Goal: Task Accomplishment & Management: Manage account settings

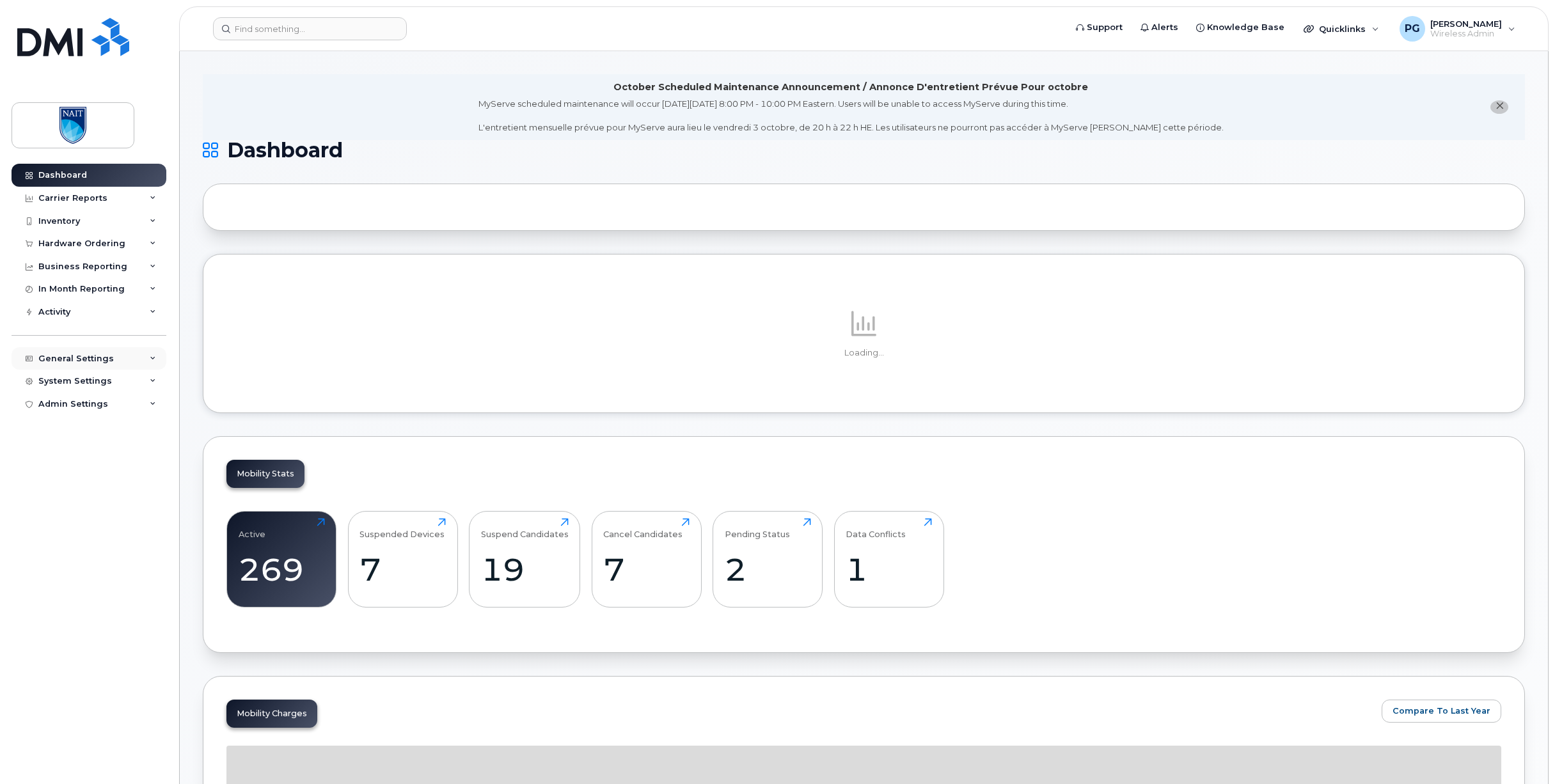
click at [91, 360] on div "General Settings" at bounding box center [76, 359] width 76 height 10
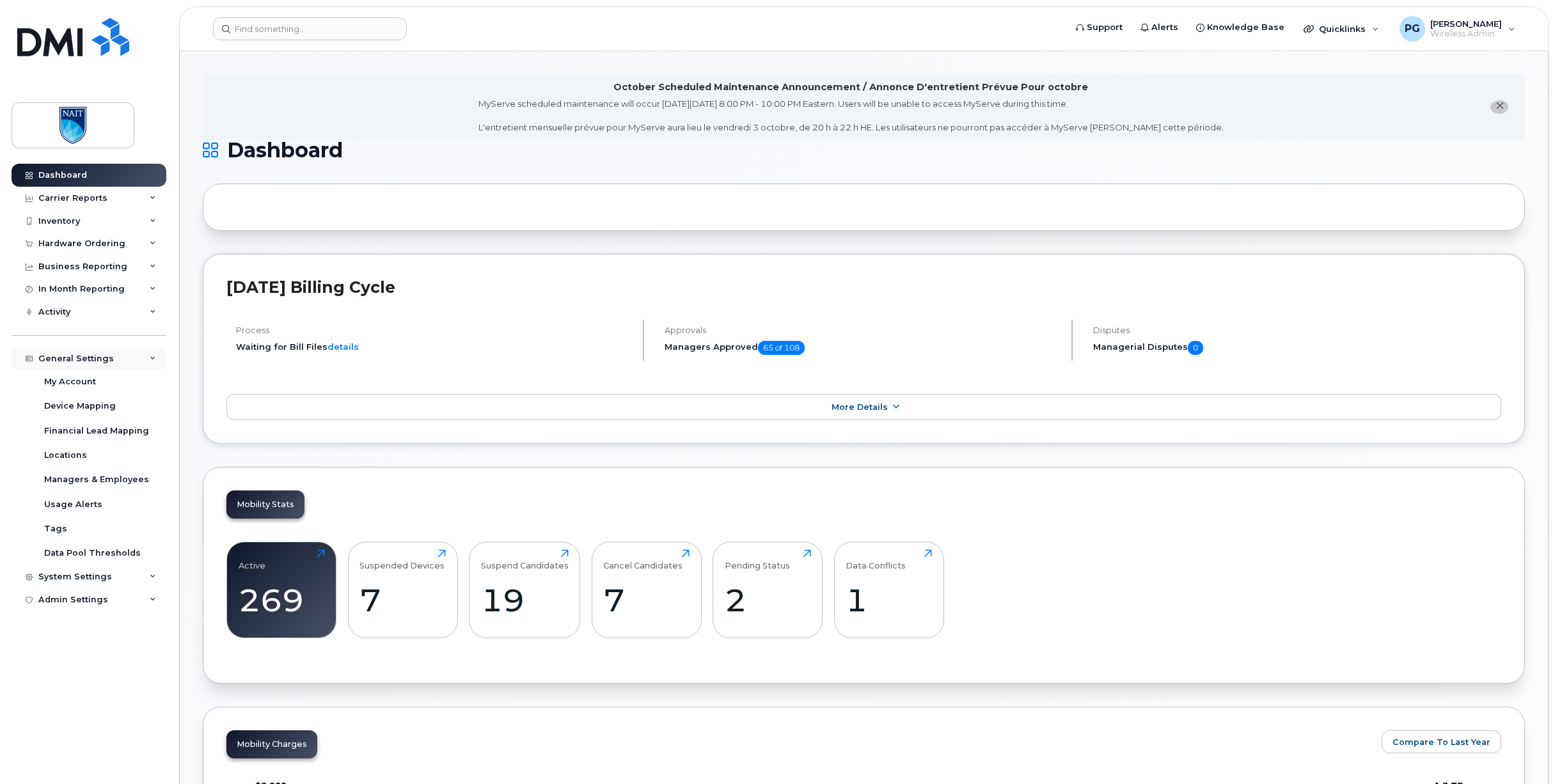
click at [91, 360] on div "General Settings" at bounding box center [76, 359] width 76 height 10
click at [91, 292] on div "In Month Reporting" at bounding box center [81, 289] width 86 height 10
click at [73, 244] on div "Hardware Ordering" at bounding box center [81, 243] width 87 height 10
click at [78, 497] on div "Admin Settings" at bounding box center [73, 502] width 70 height 10
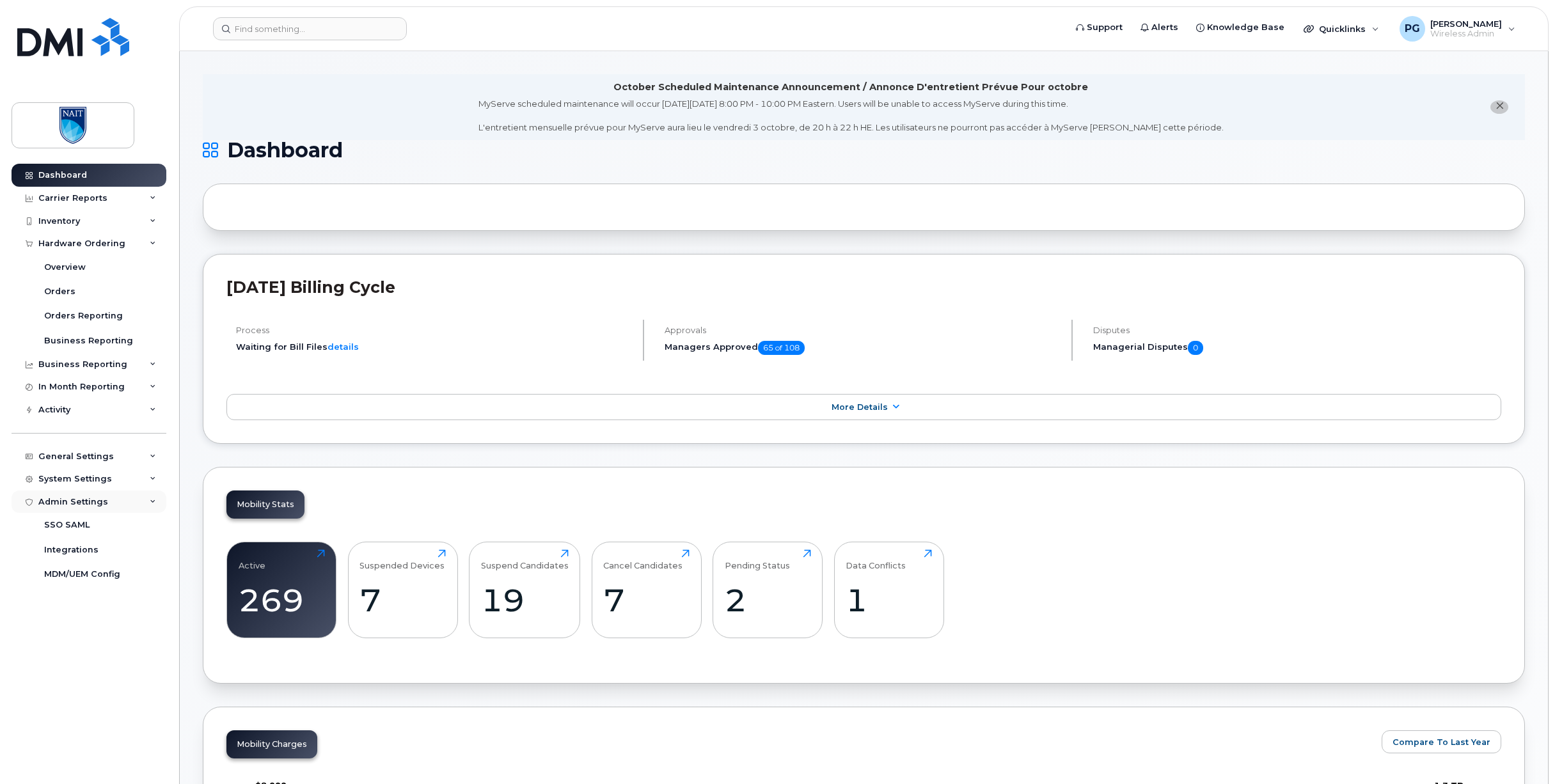
click at [91, 497] on div "Admin Settings" at bounding box center [73, 502] width 70 height 10
click at [93, 485] on div "System Settings" at bounding box center [89, 479] width 155 height 23
click at [83, 551] on div "Plans and Features" at bounding box center [86, 551] width 86 height 12
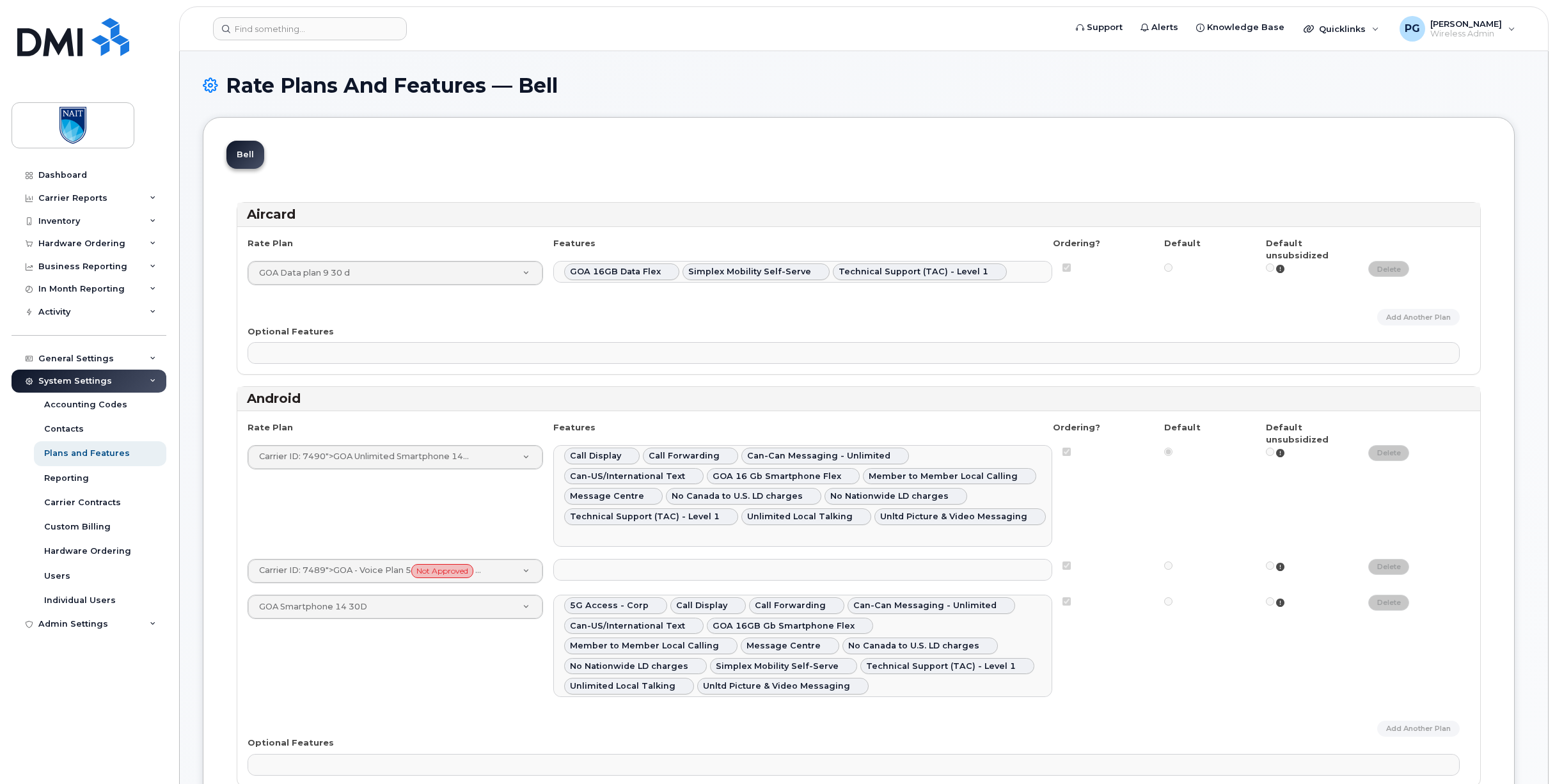
select select
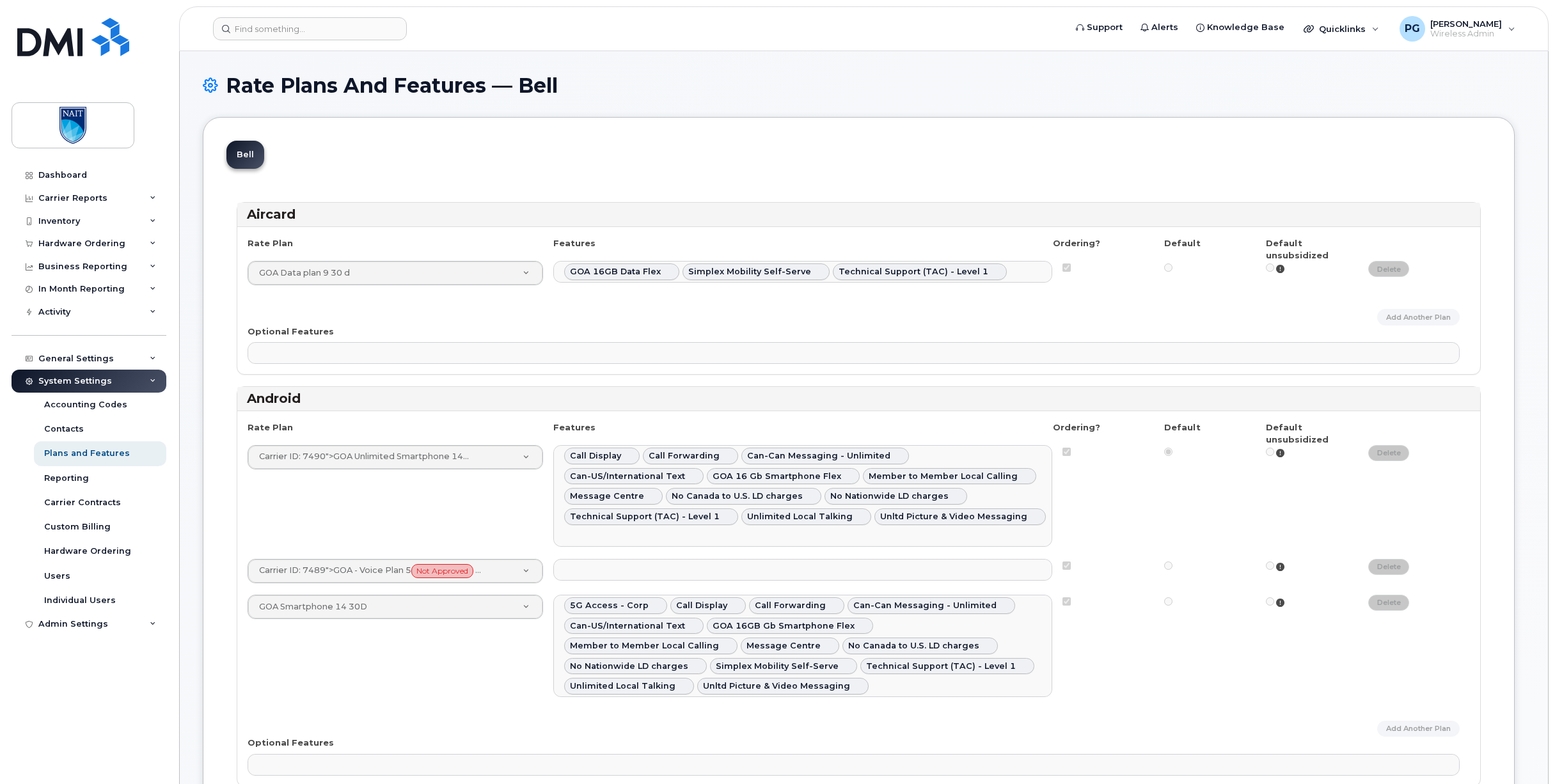
select select
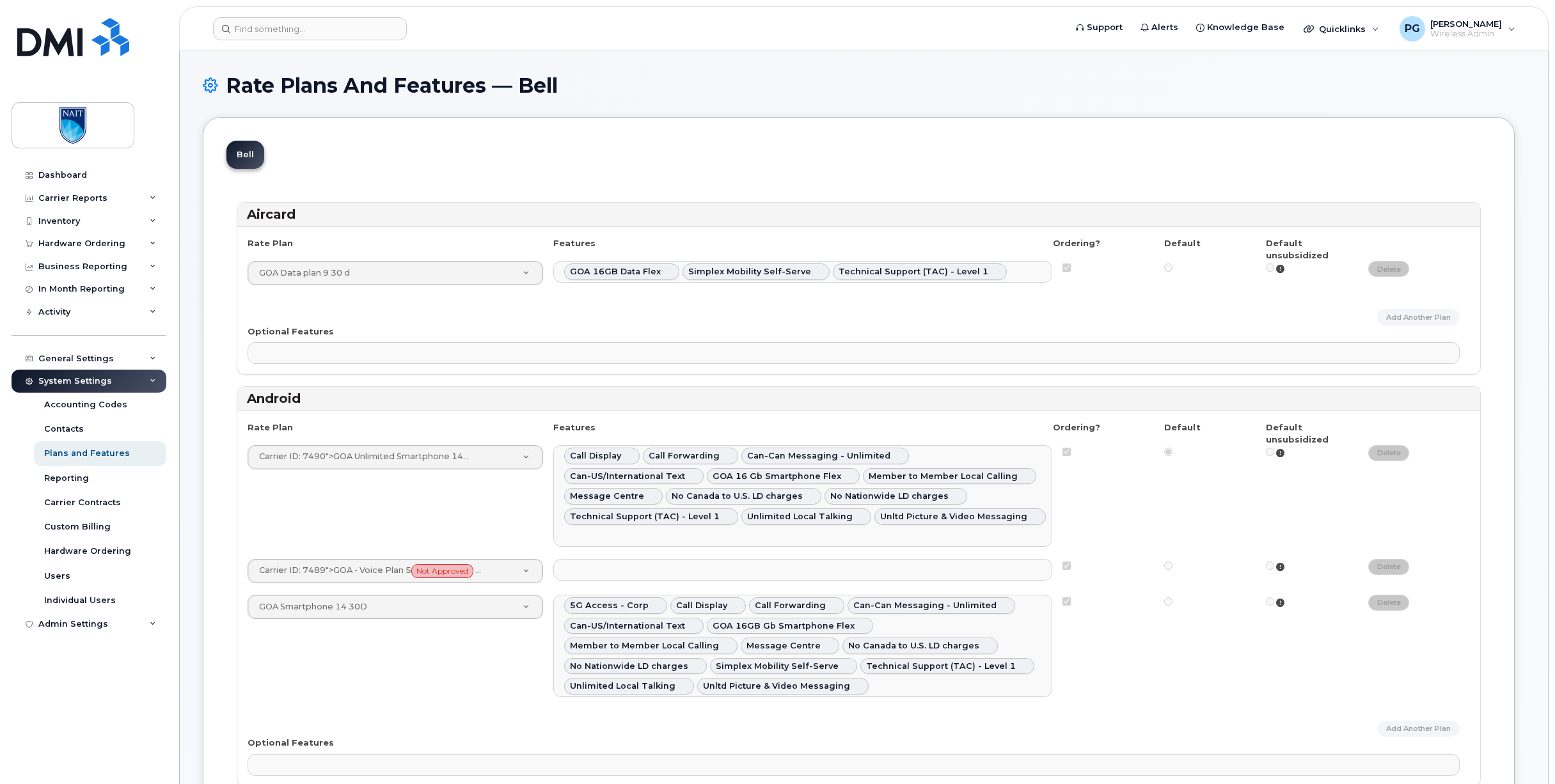
select select
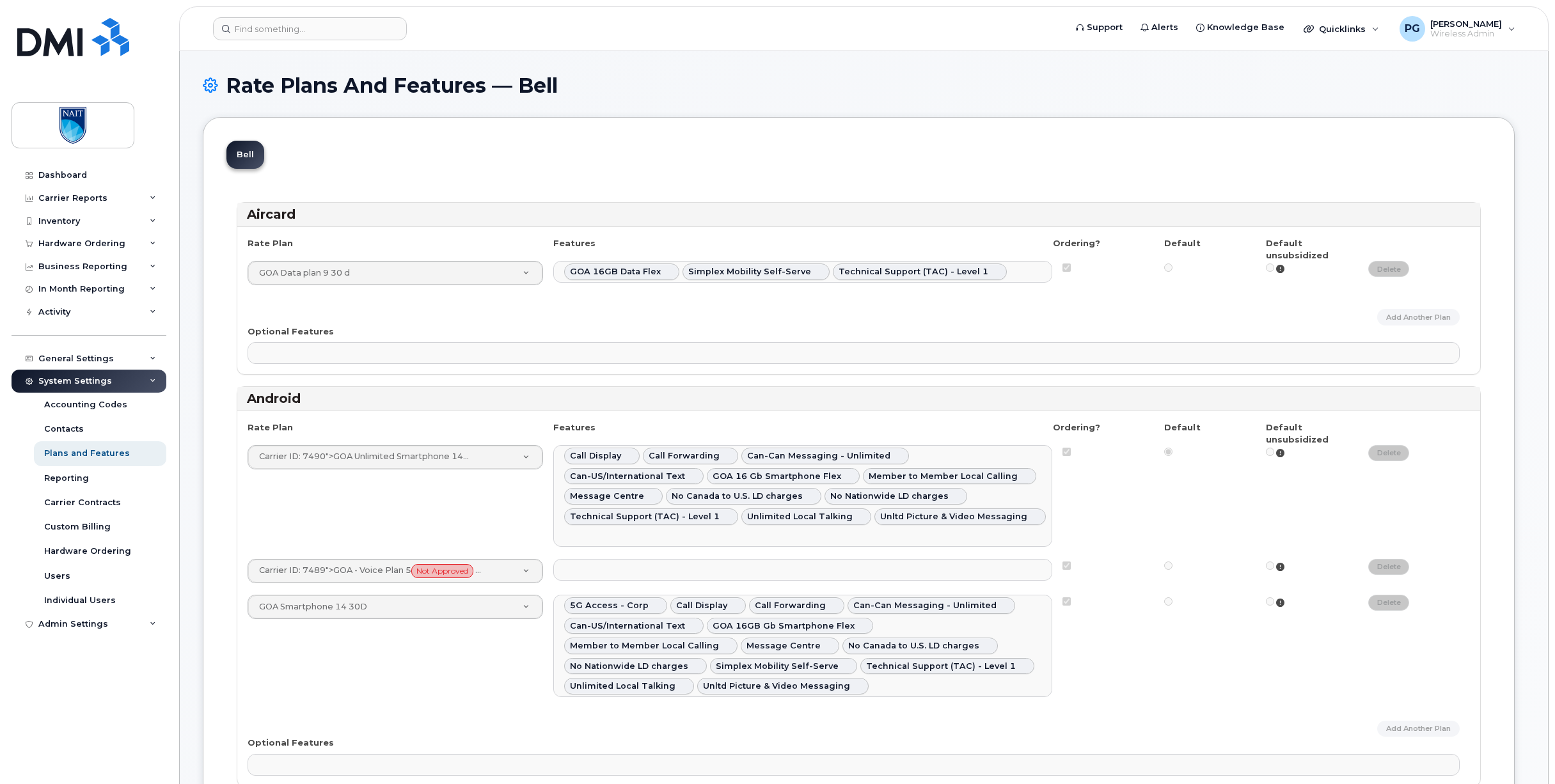
select select
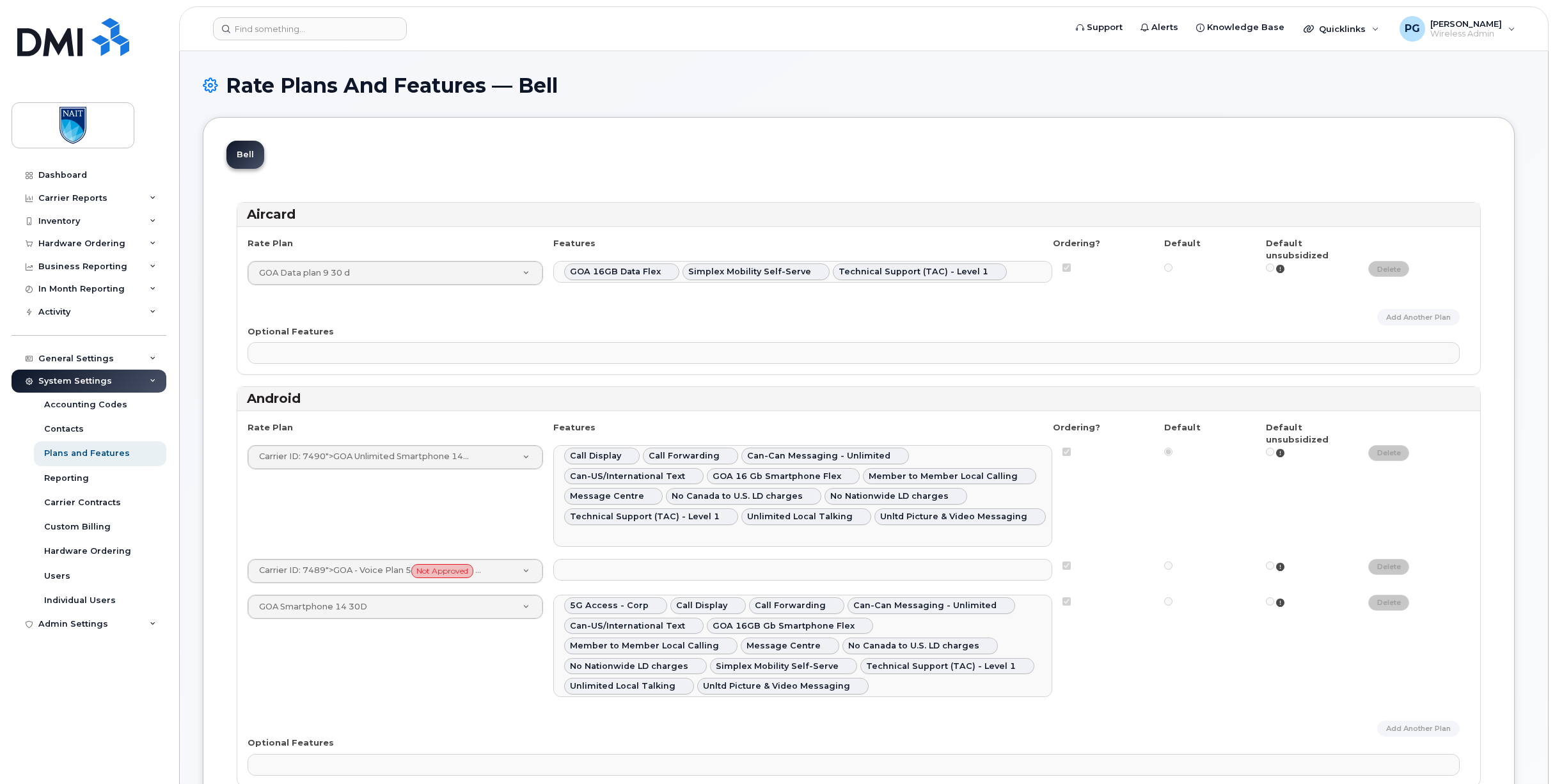
select select
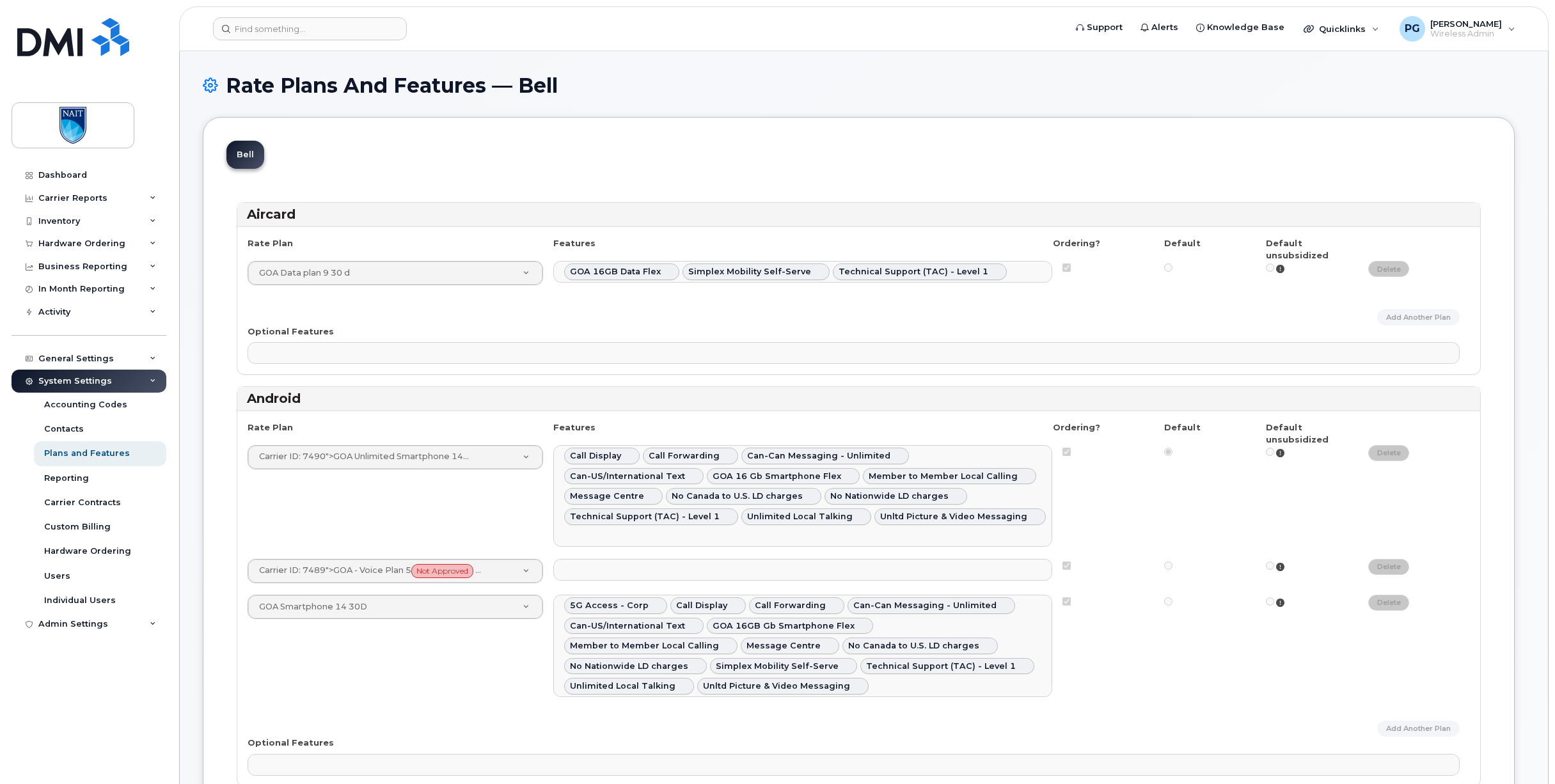
select select
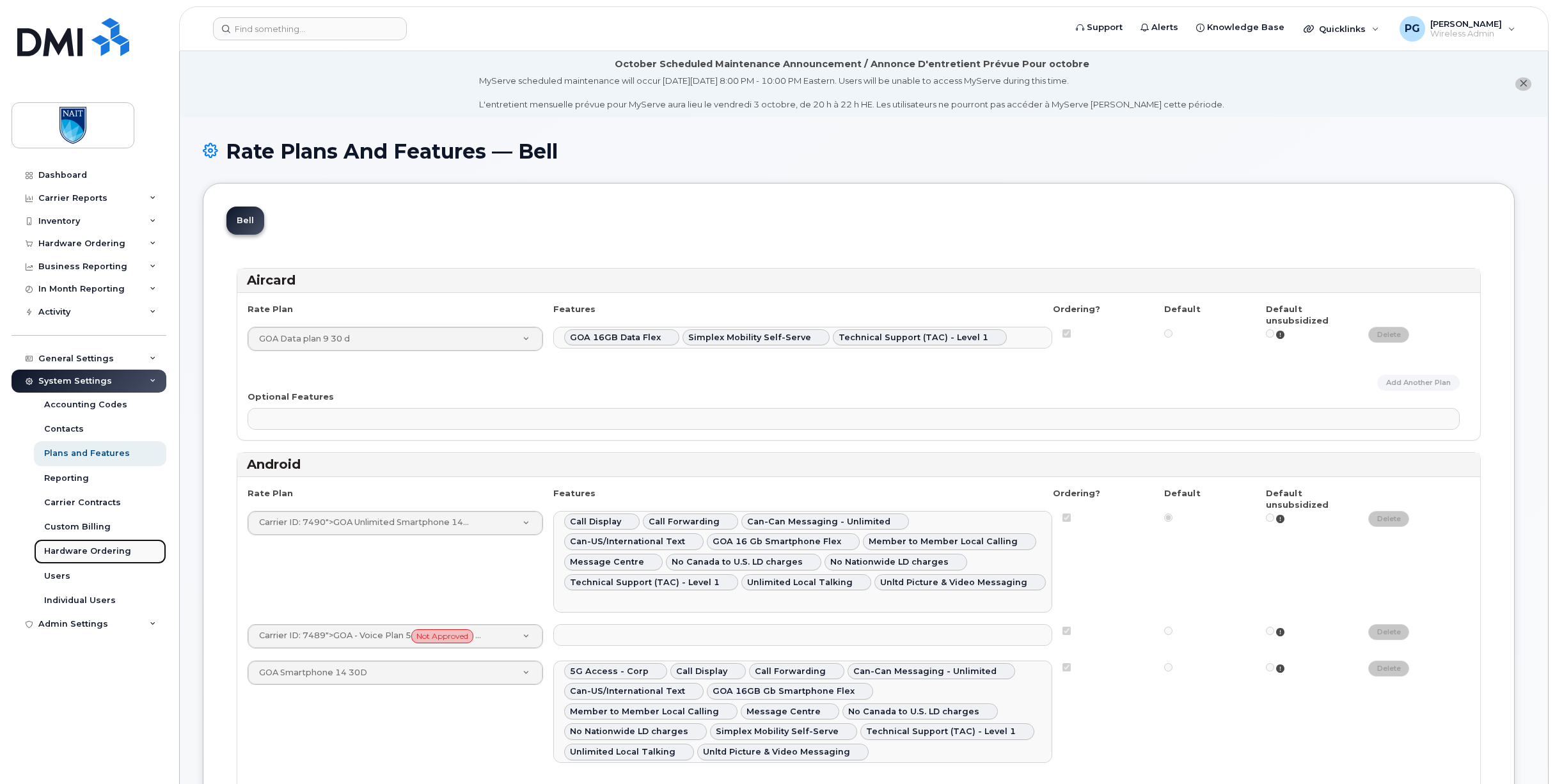
click at [94, 557] on link "Hardware Ordering" at bounding box center [100, 551] width 132 height 24
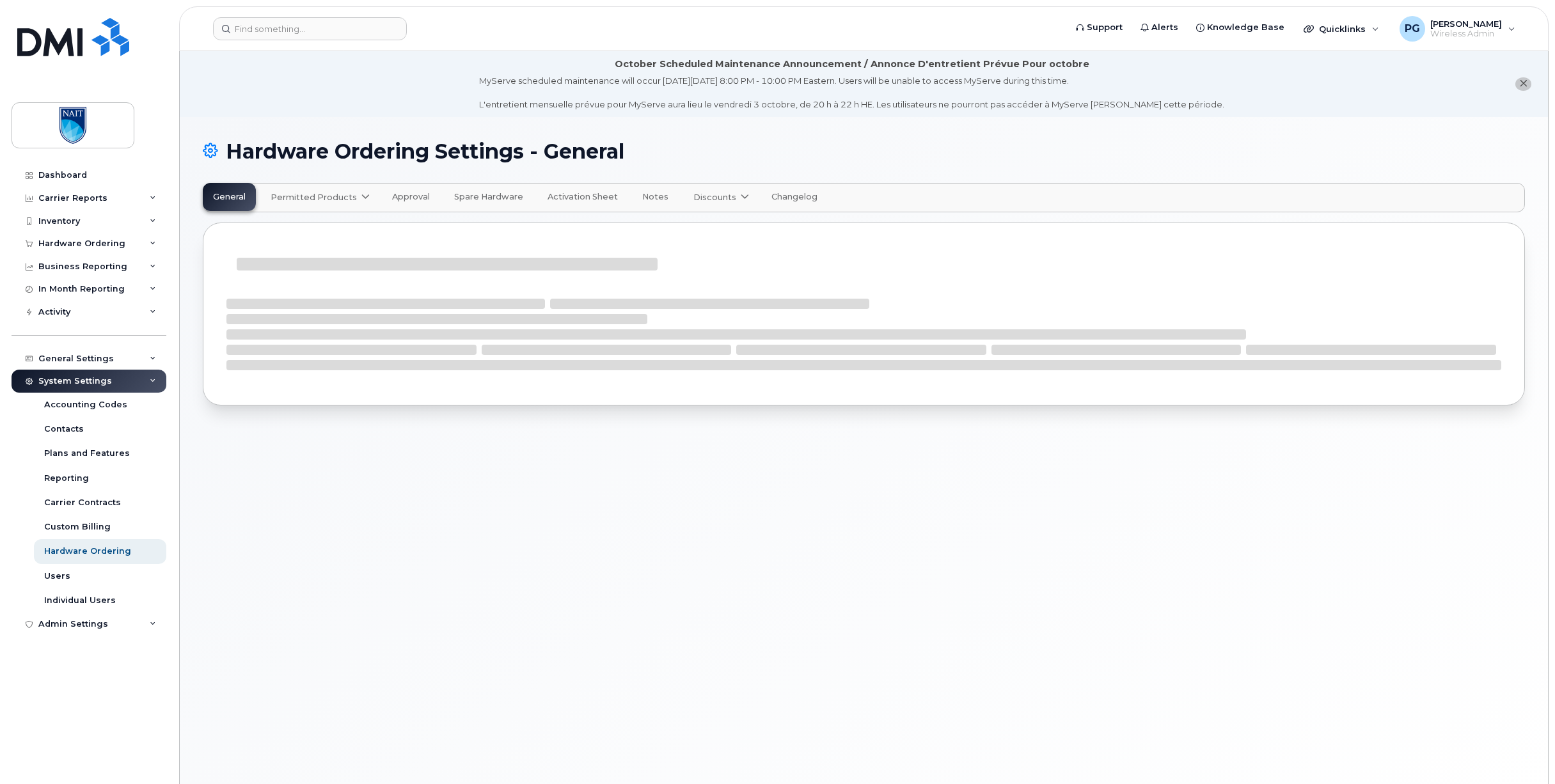
select select "admins"
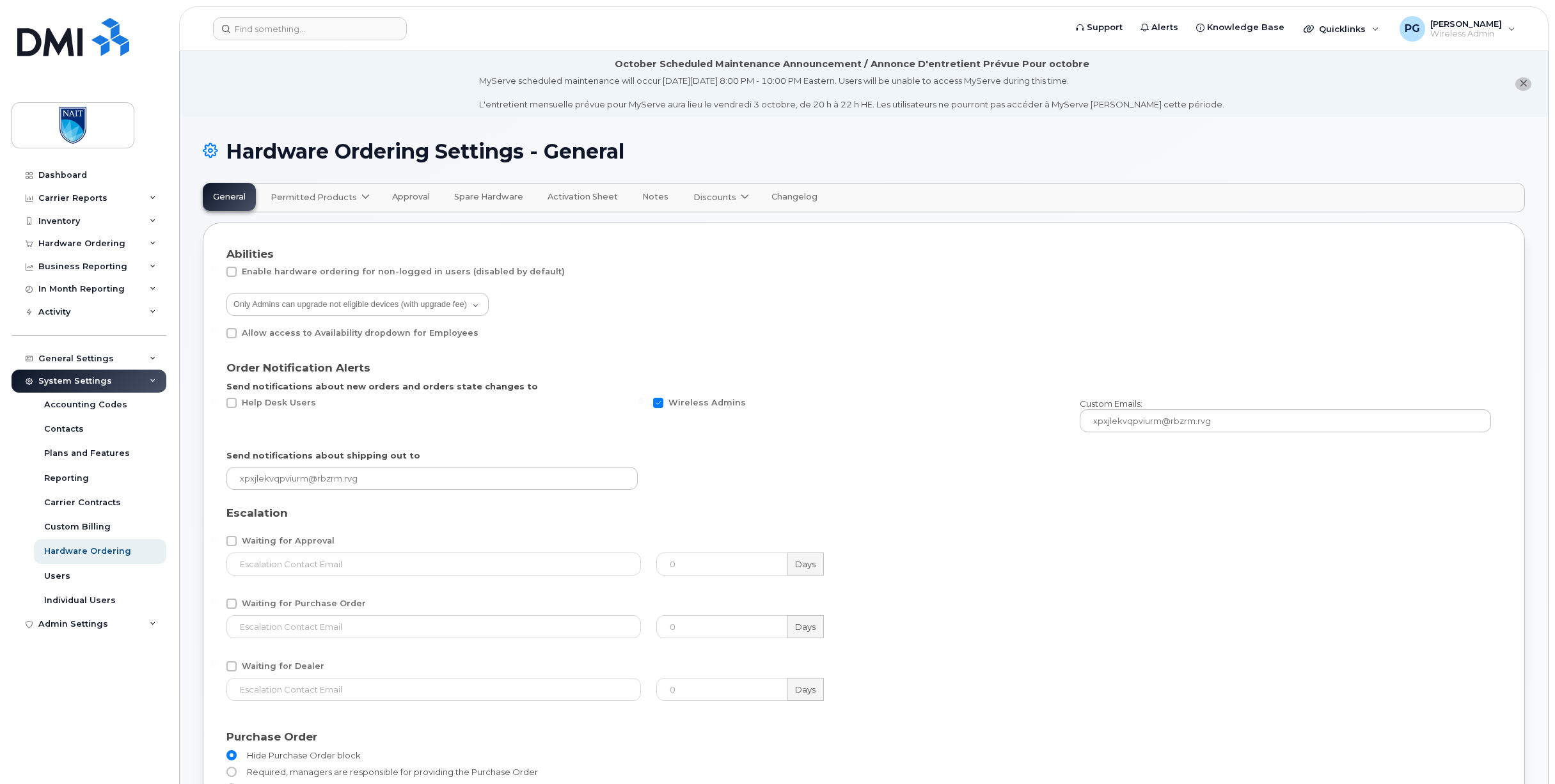
click at [335, 196] on span "Permitted Products" at bounding box center [314, 197] width 86 height 12
click at [302, 228] on div "Bell available" at bounding box center [321, 228] width 96 height 15
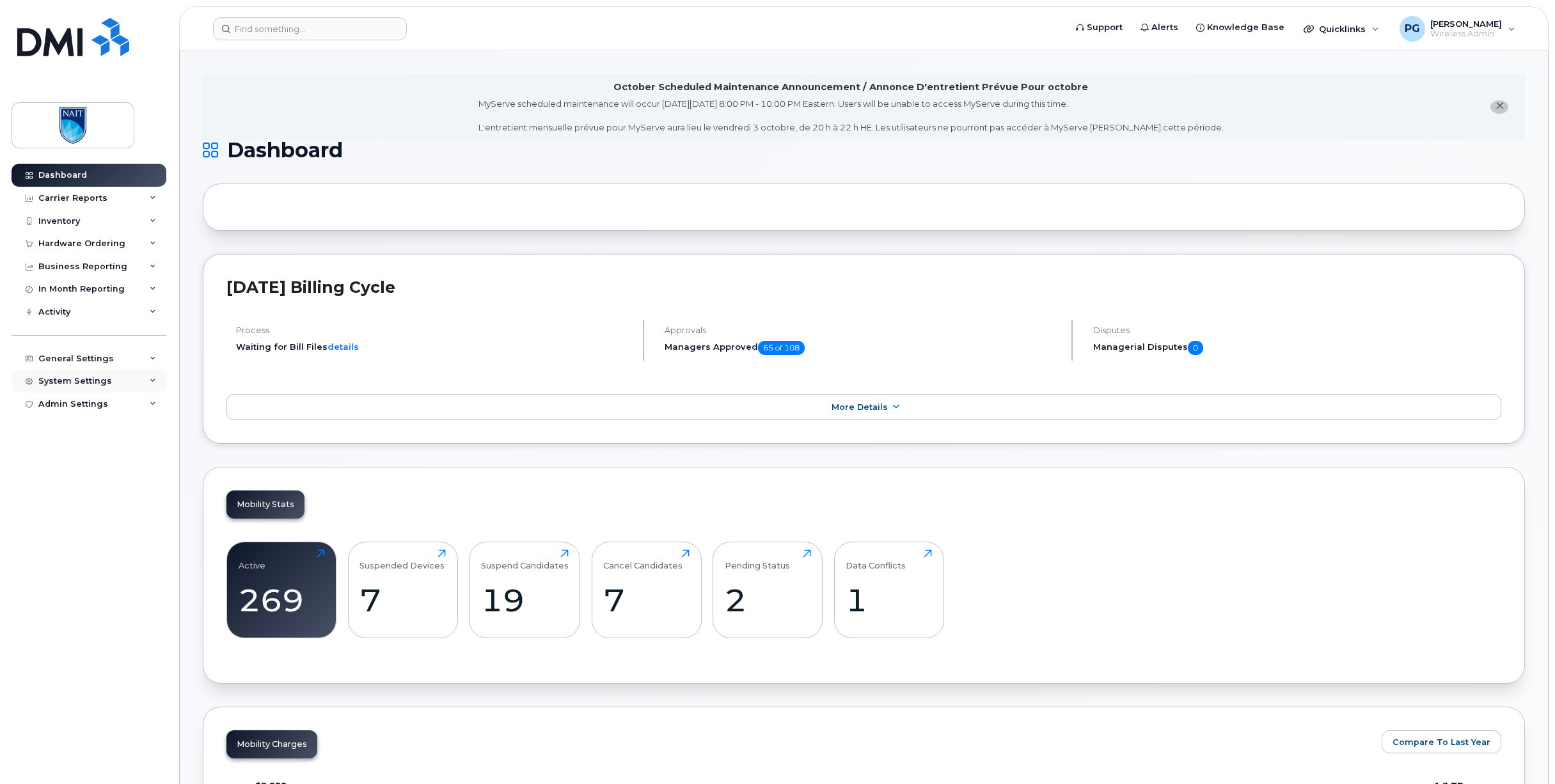
click at [72, 380] on div "System Settings" at bounding box center [75, 381] width 74 height 10
click at [93, 551] on div "Hardware Ordering" at bounding box center [87, 551] width 87 height 12
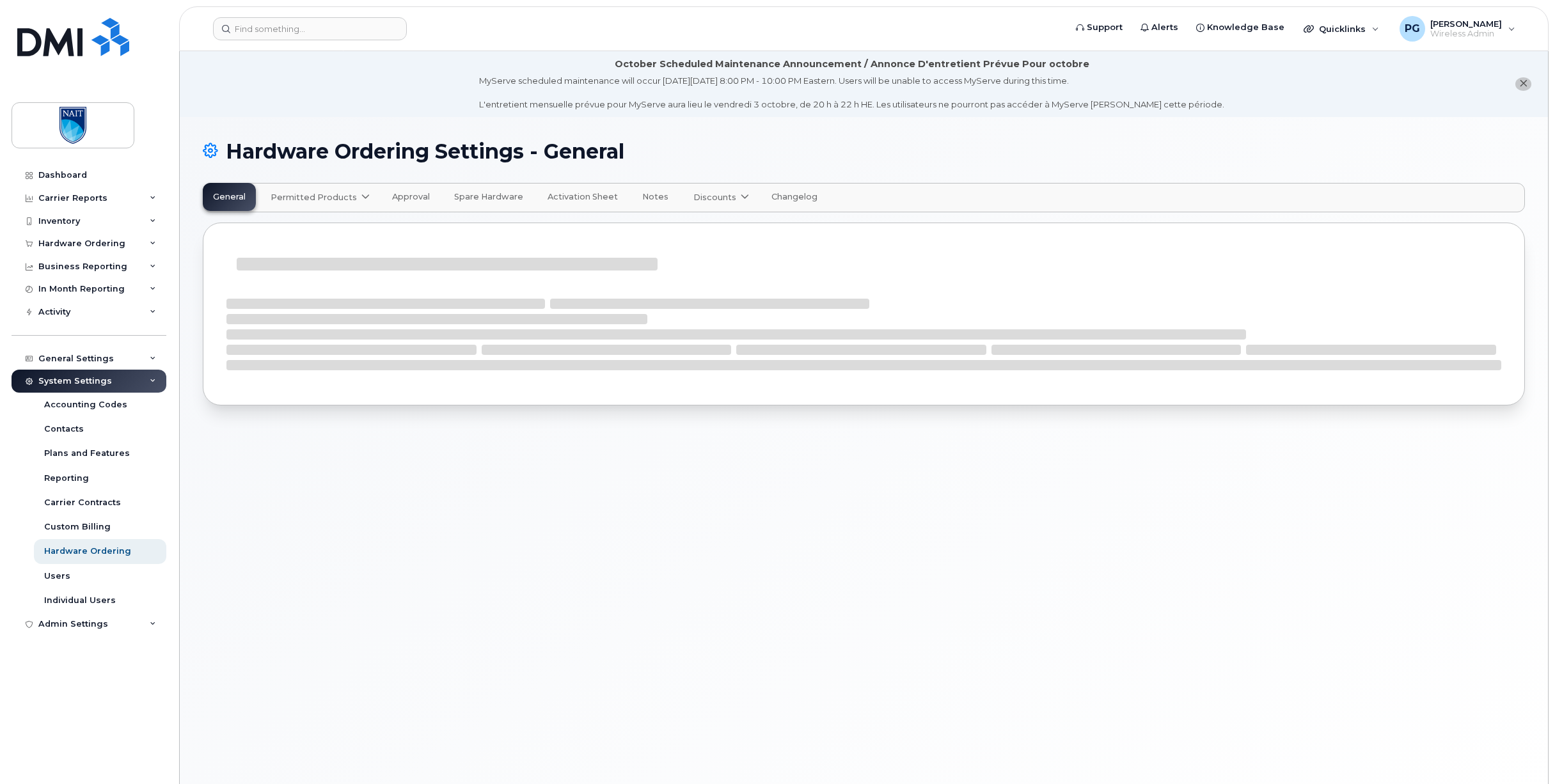
select select "admins"
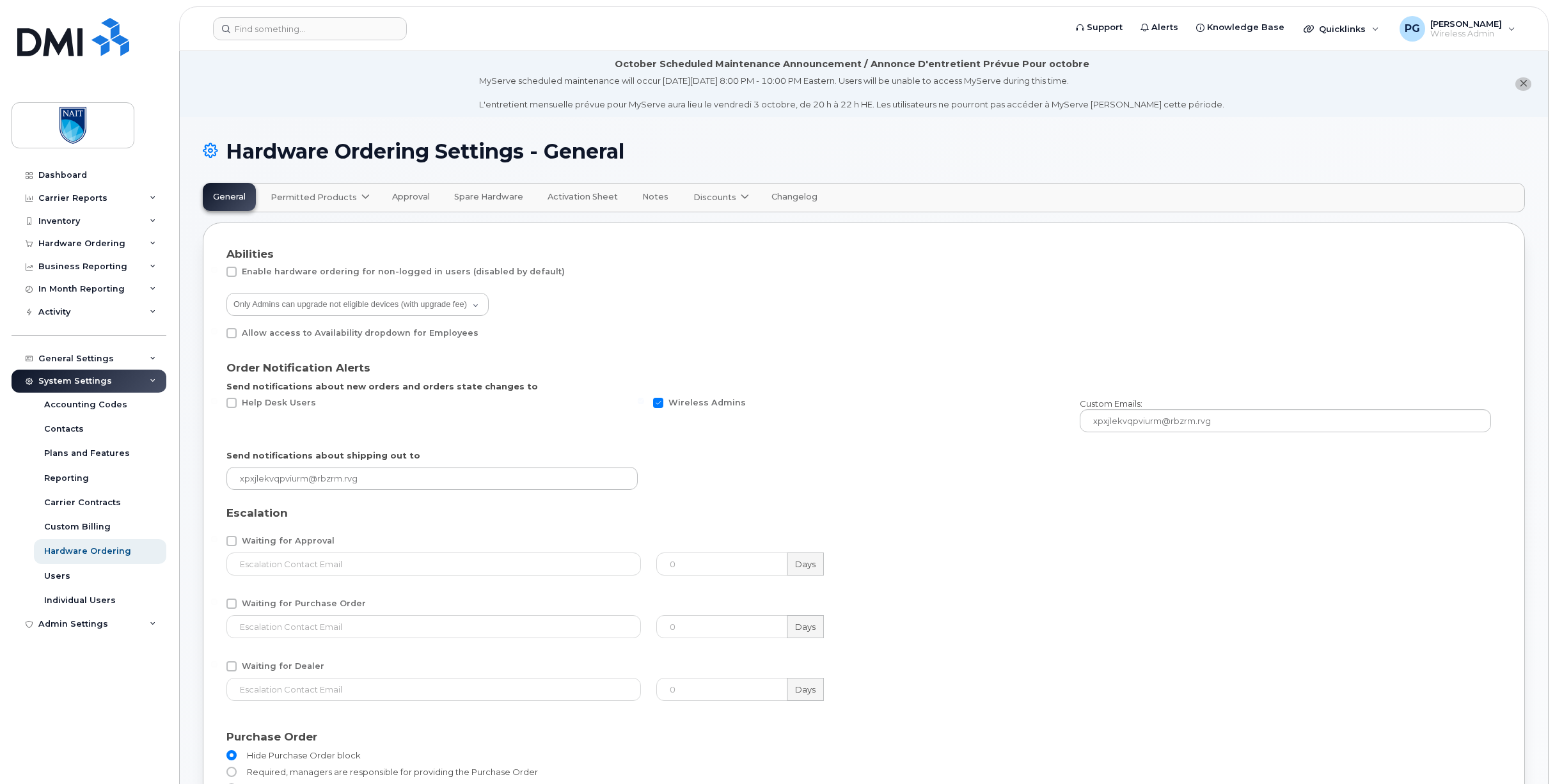
click at [361, 198] on icon at bounding box center [365, 198] width 8 height 8
click at [326, 228] on span "available" at bounding box center [347, 228] width 45 height 15
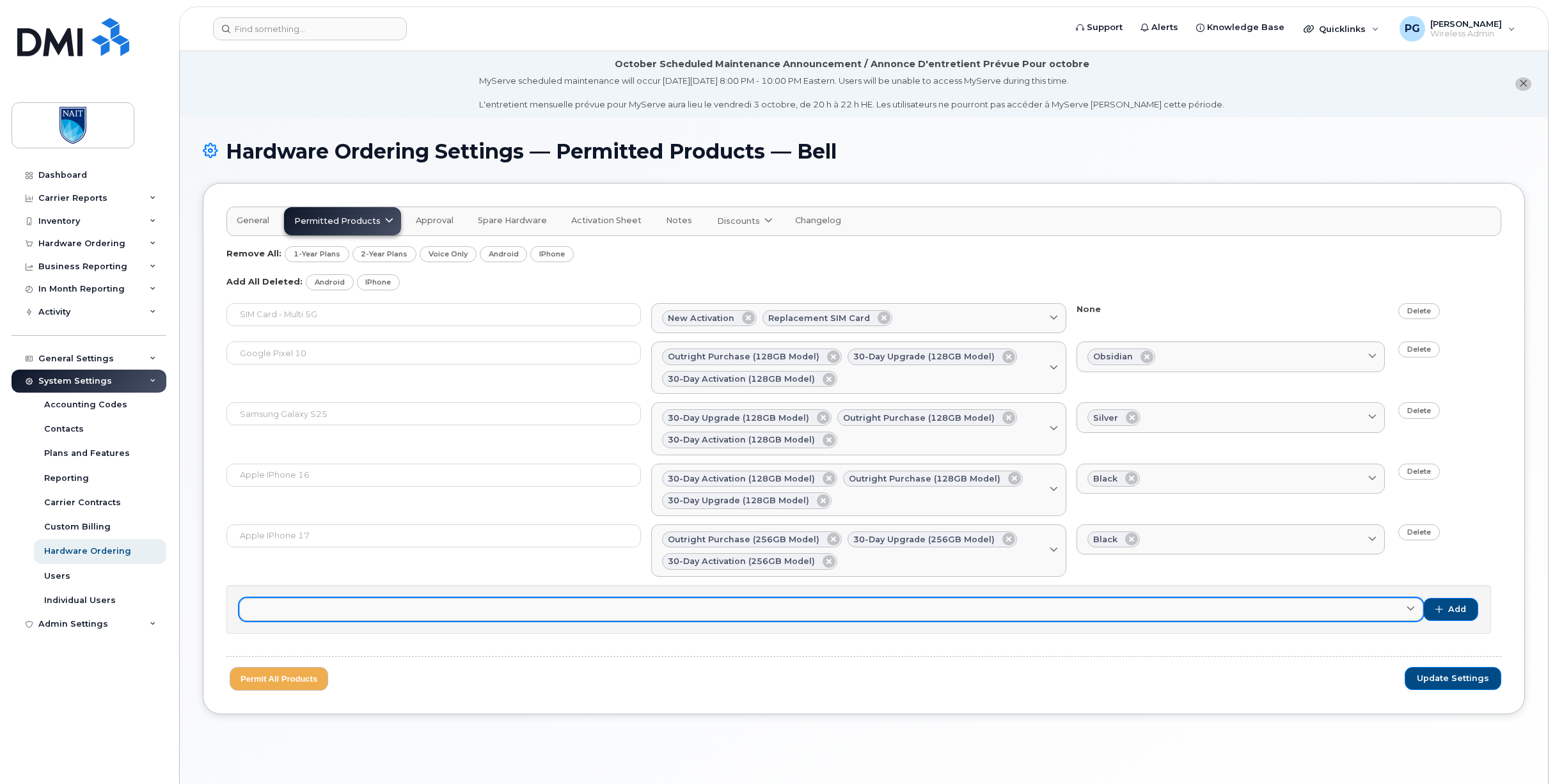
click at [429, 605] on link at bounding box center [831, 610] width 1184 height 23
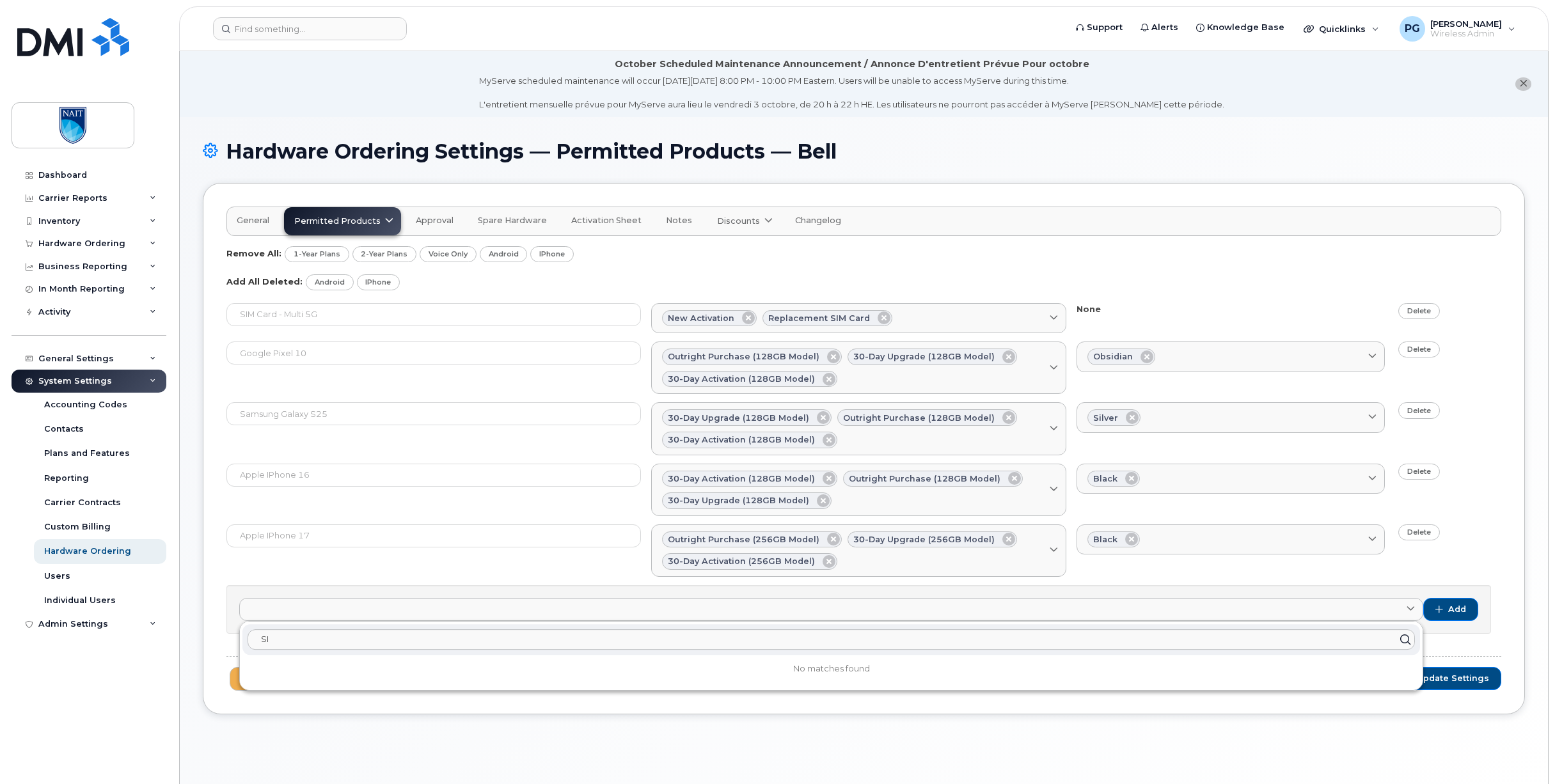
type input "S"
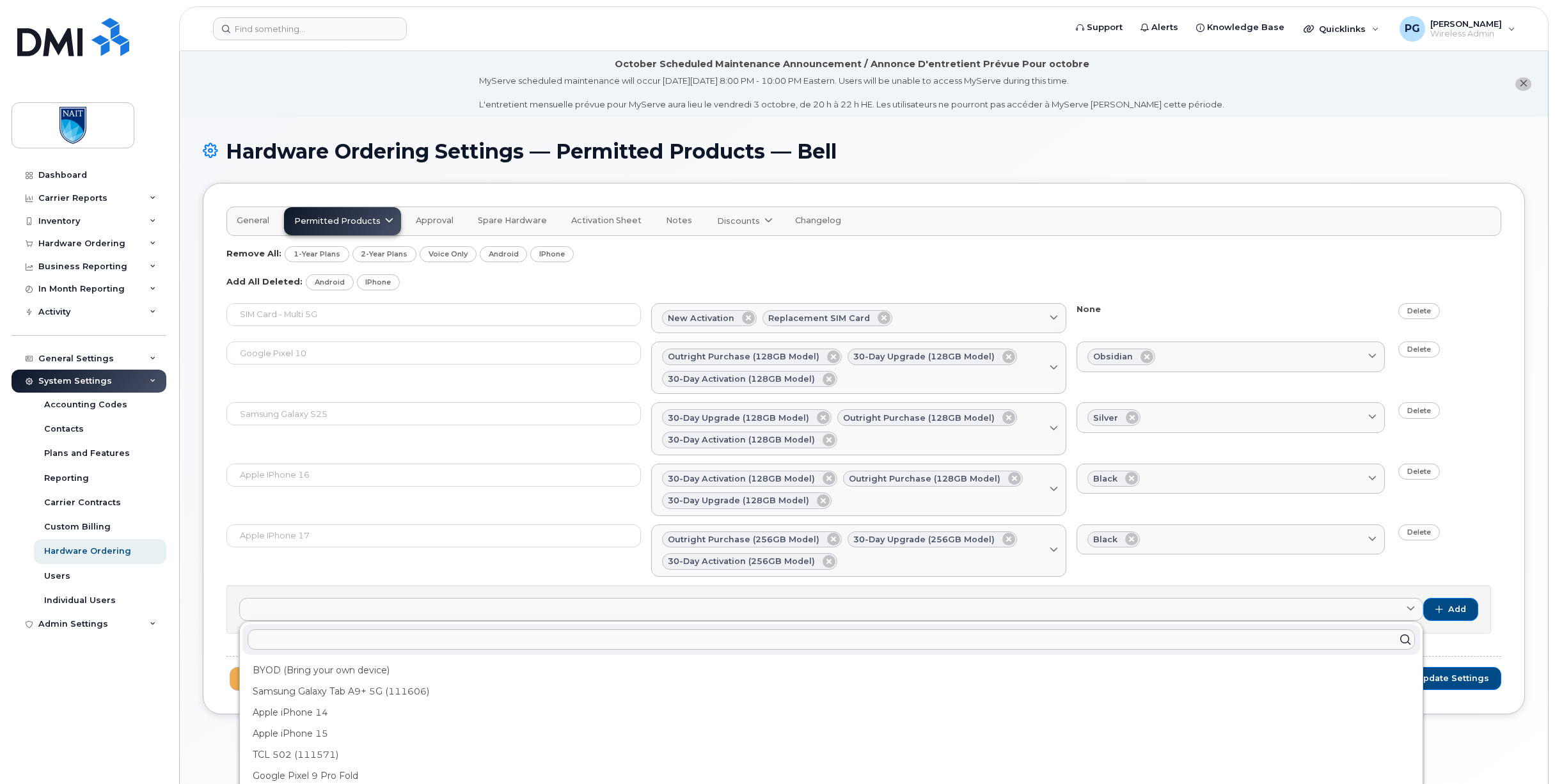
type input "E"
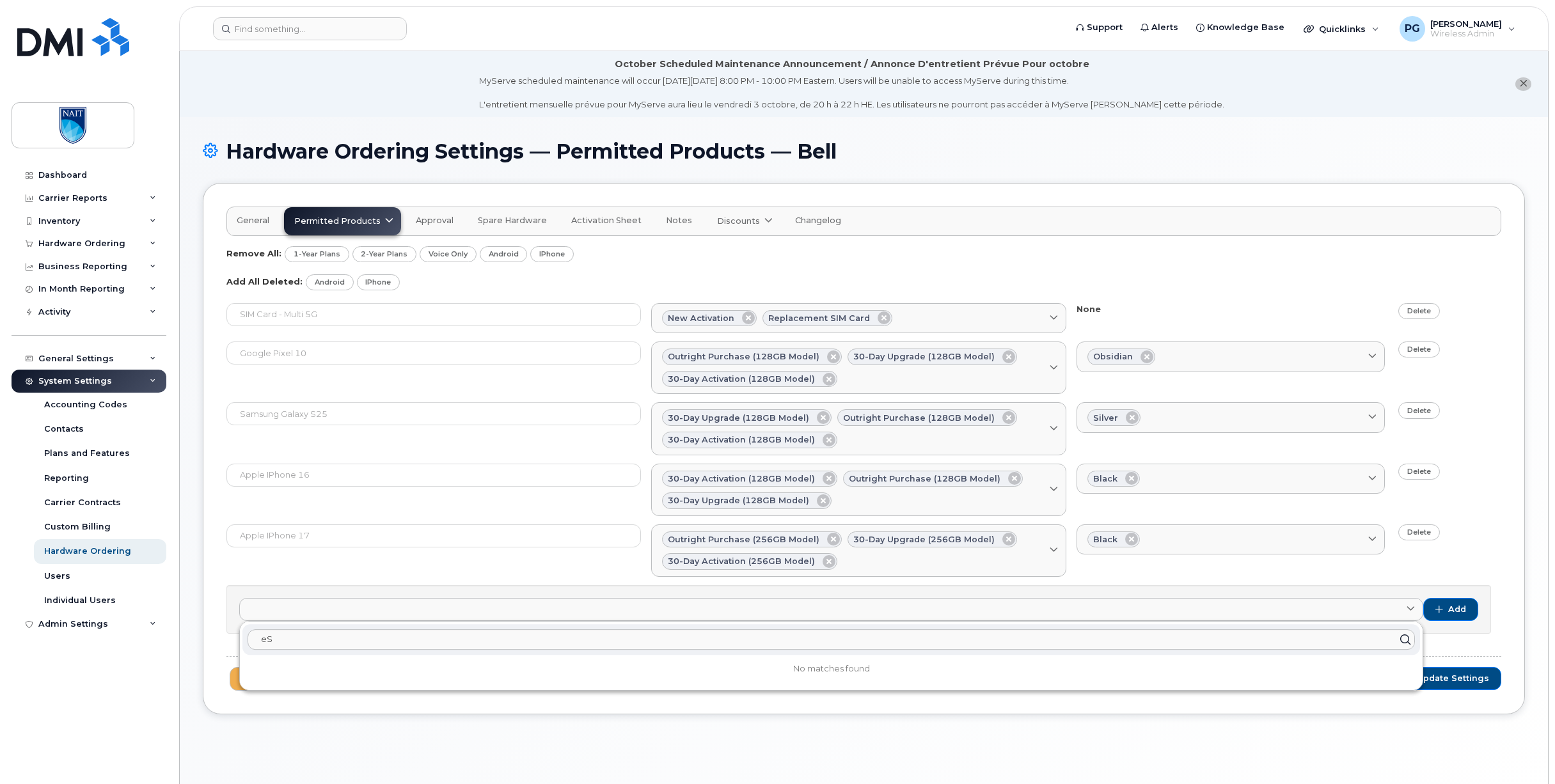
type input "e"
type input "S"
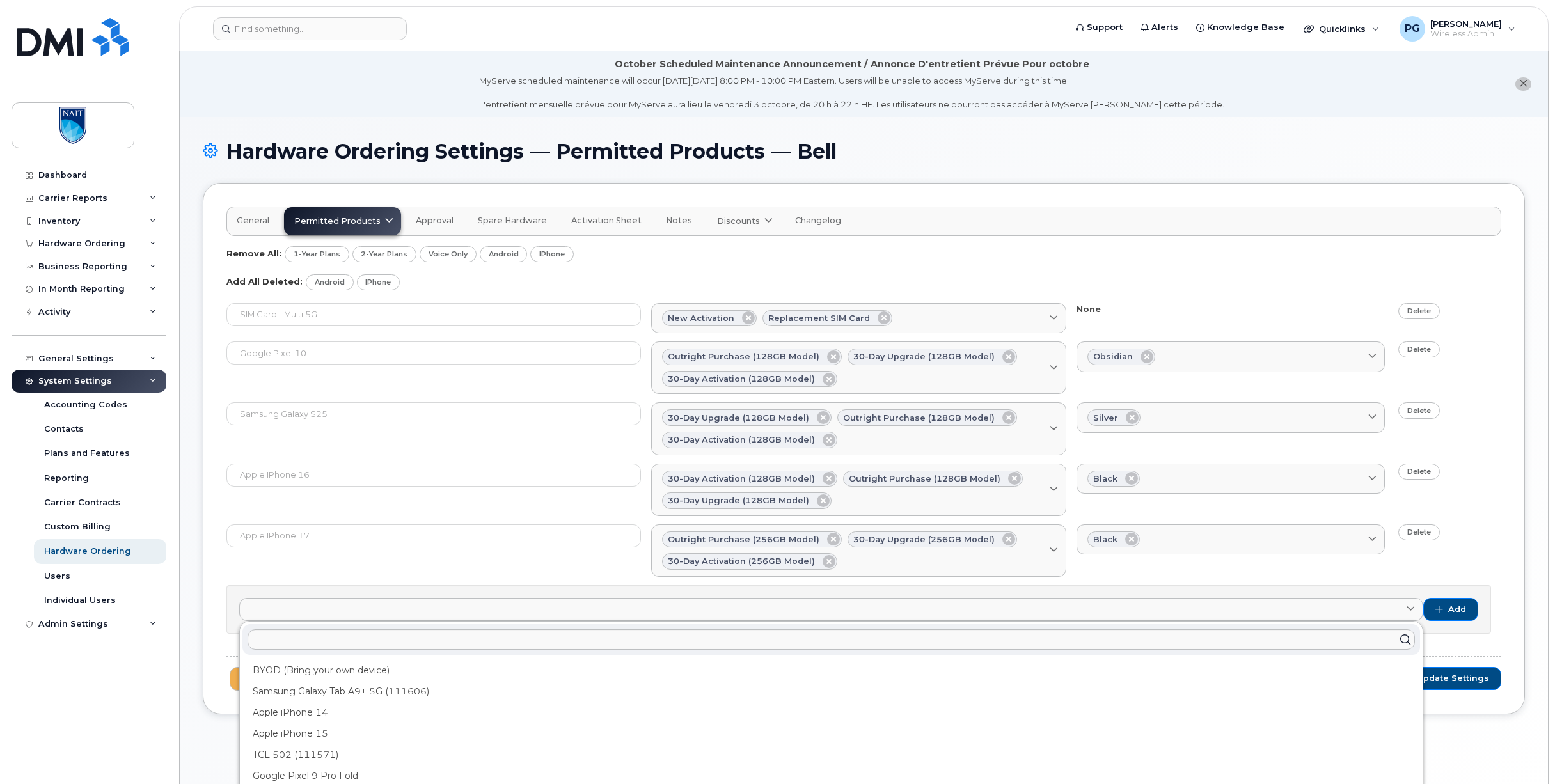
click at [1097, 247] on div "Remove All: 1-Year Plans 2-Year Plans Voice Only Android iPhone" at bounding box center [864, 253] width 1275 height 16
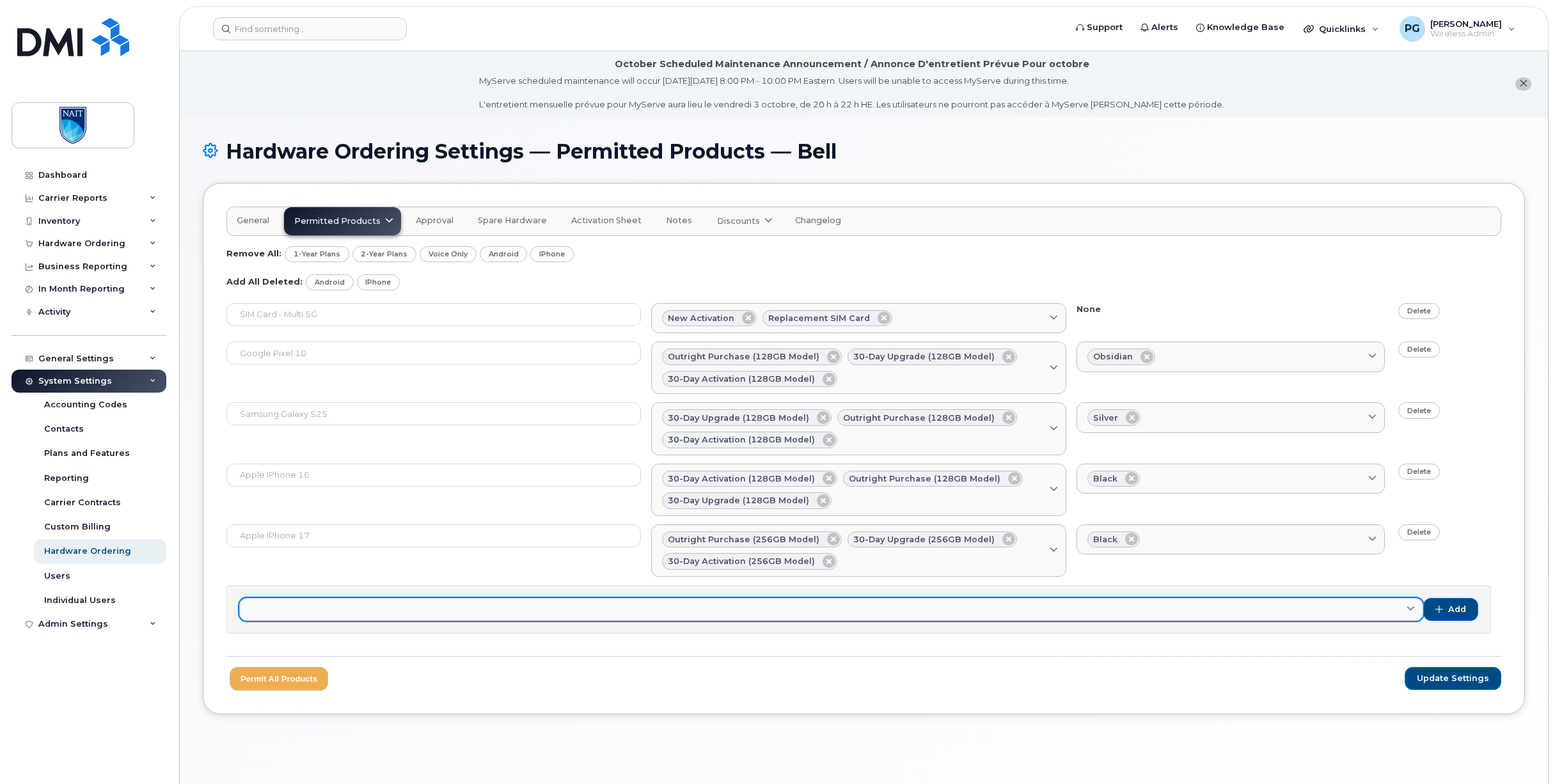
click at [293, 614] on link at bounding box center [831, 610] width 1184 height 23
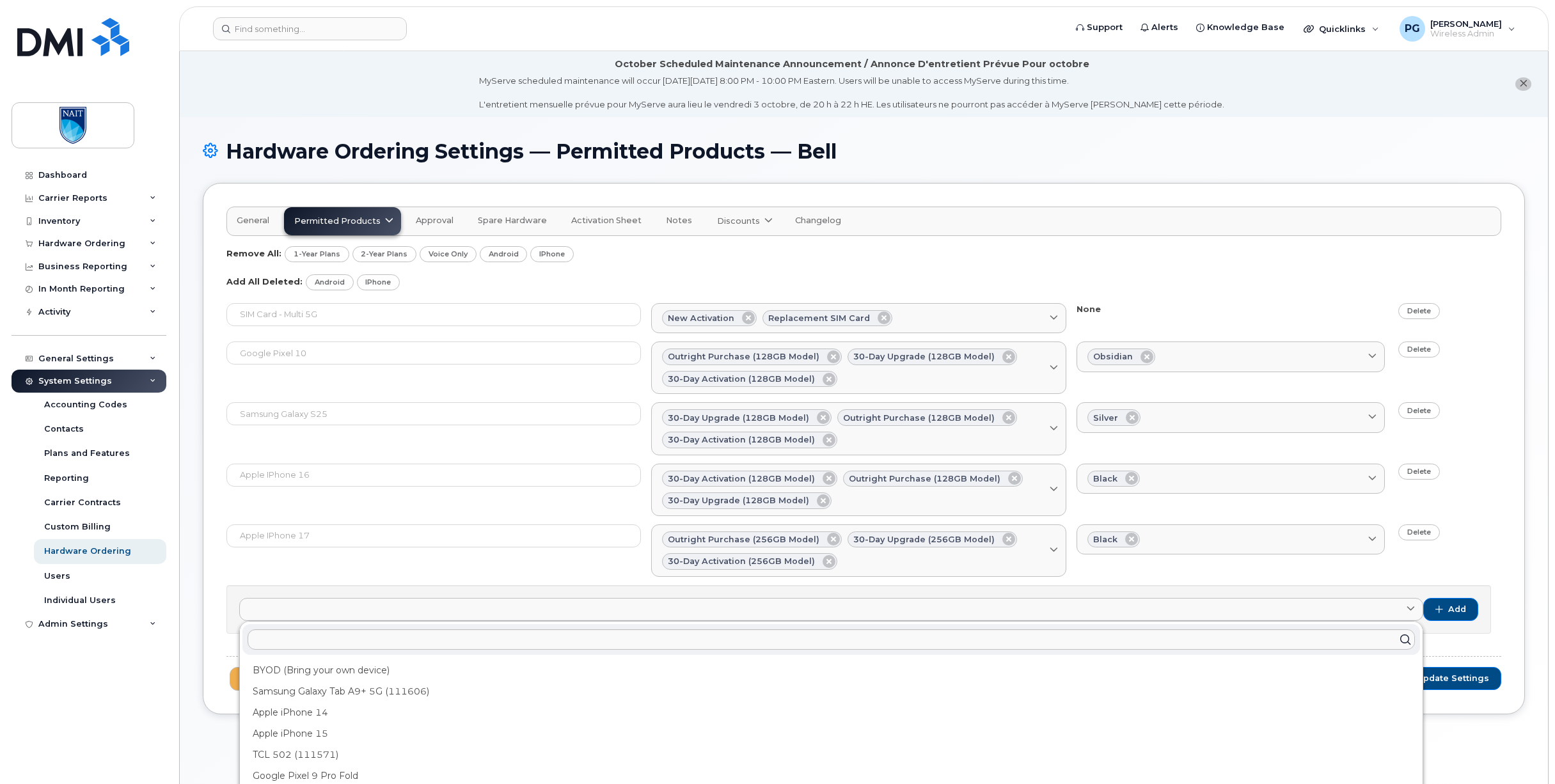
click at [199, 581] on div "Hardware Ordering Settings — Permitted Products — Bell General Permitted Produc…" at bounding box center [863, 466] width 1368 height 698
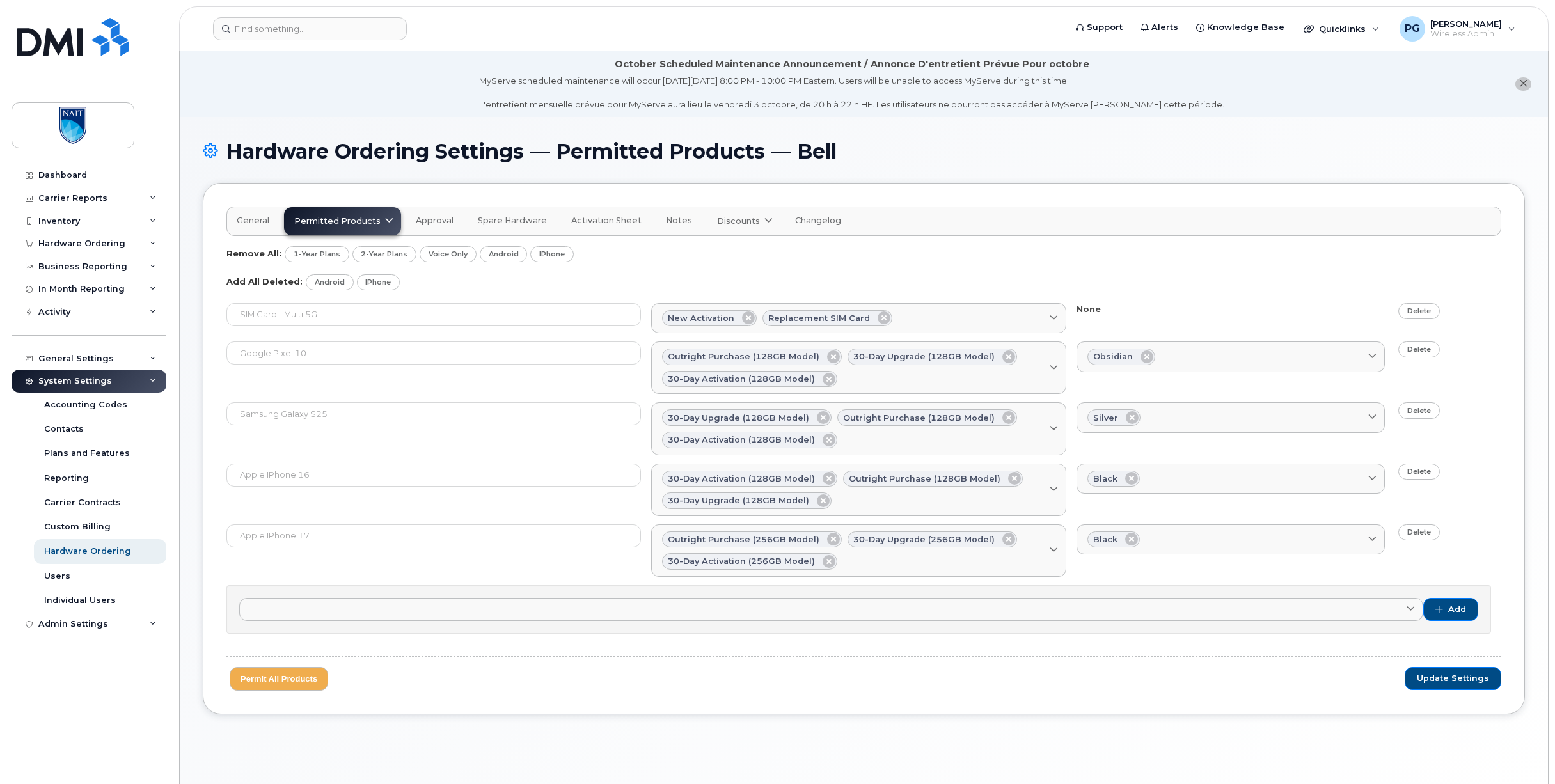
click at [194, 590] on div "Hardware Ordering Settings — Permitted Products — Bell General Permitted Produc…" at bounding box center [863, 466] width 1368 height 698
click at [51, 180] on link "Dashboard" at bounding box center [89, 175] width 155 height 23
